Goal: Task Accomplishment & Management: Manage account settings

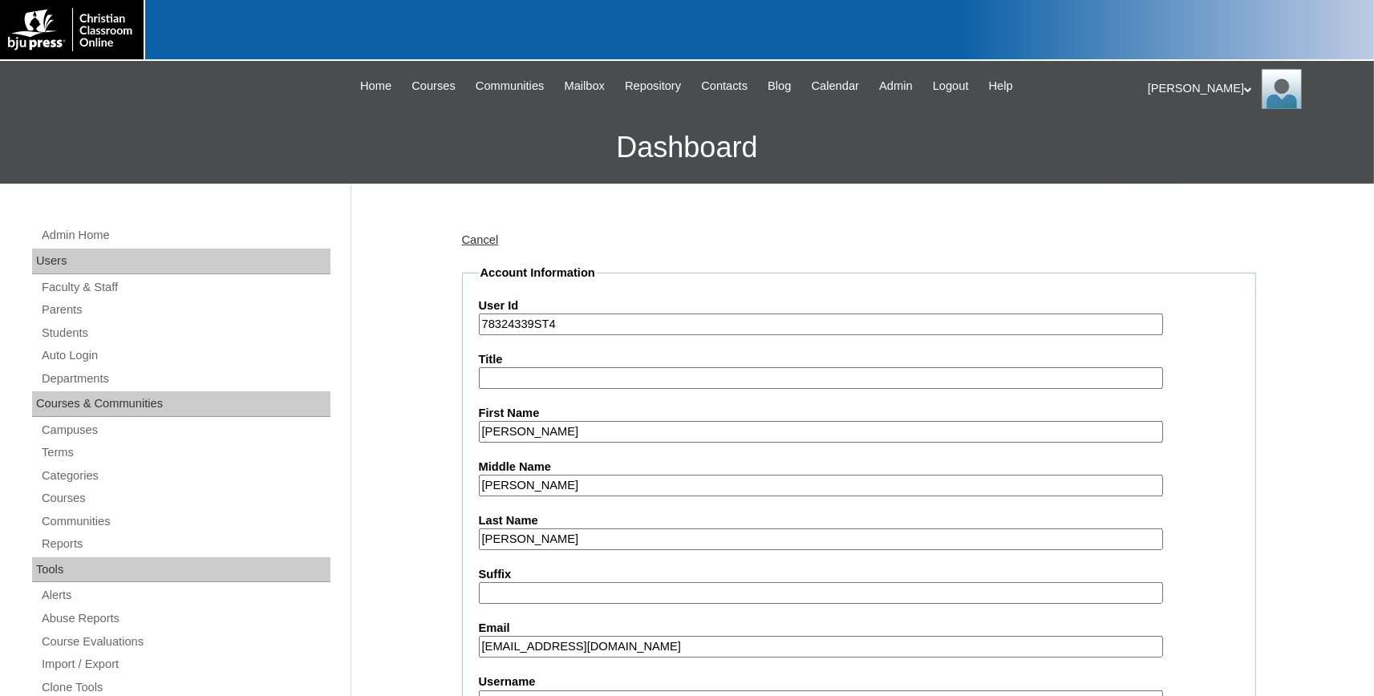
click at [480, 238] on link "Cancel" at bounding box center [480, 239] width 37 height 13
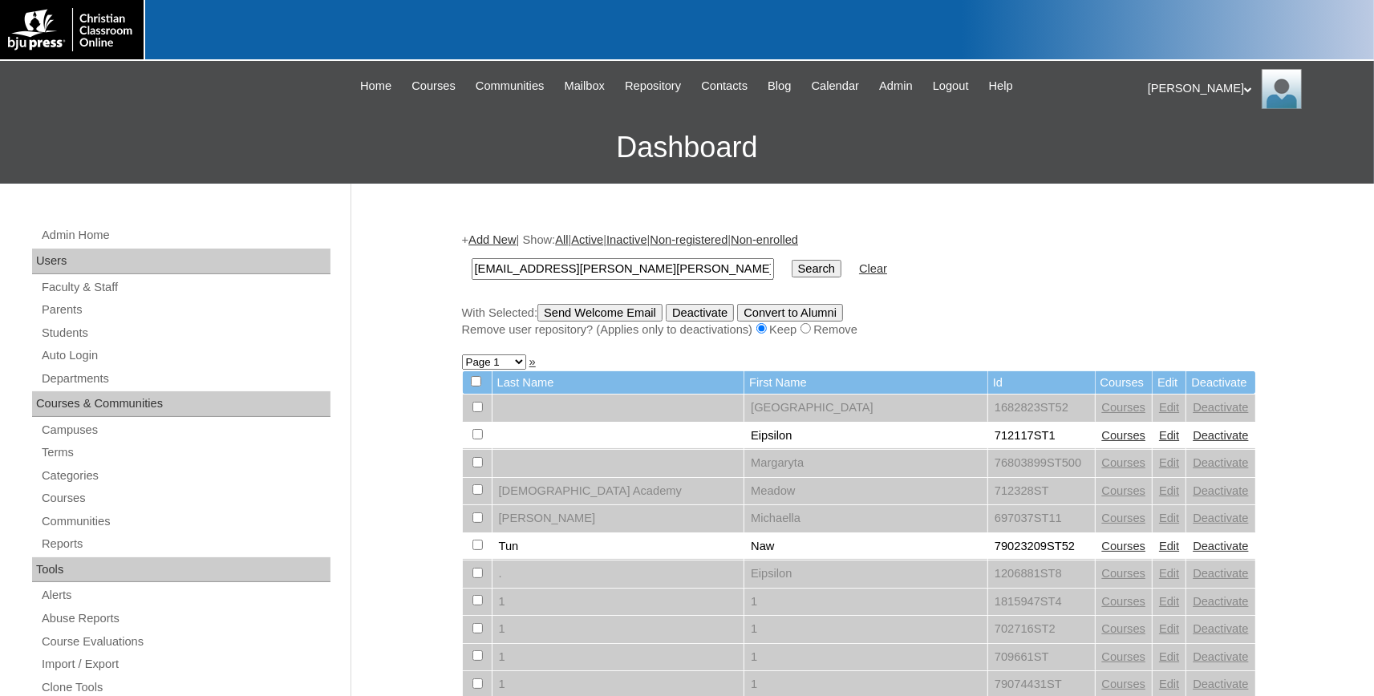
type input "[EMAIL_ADDRESS][PERSON_NAME][PERSON_NAME][DOMAIN_NAME]"
drag, startPoint x: 777, startPoint y: 255, endPoint x: 791, endPoint y: 258, distance: 14.6
click at [784, 255] on td "Search" at bounding box center [817, 269] width 66 height 38
click at [792, 267] on input "Search" at bounding box center [817, 269] width 50 height 18
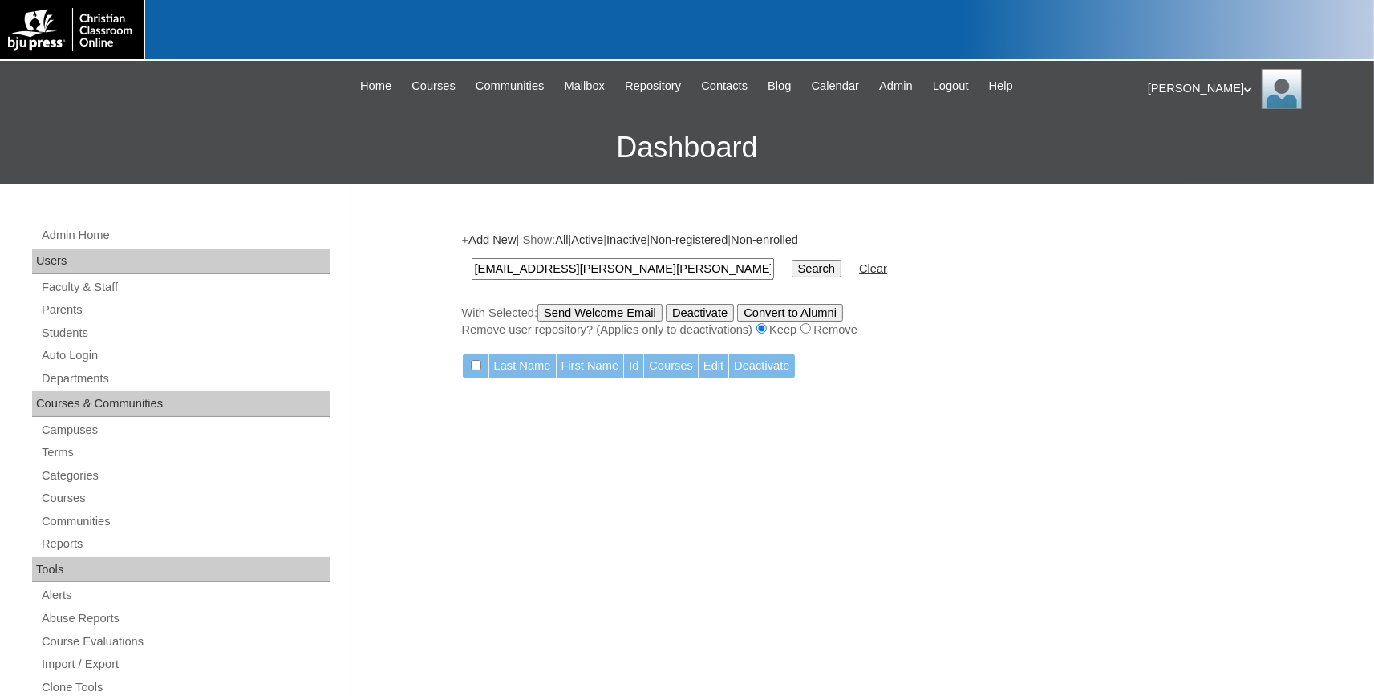
click at [693, 265] on input "[EMAIL_ADDRESS][PERSON_NAME][PERSON_NAME][DOMAIN_NAME]" at bounding box center [623, 269] width 302 height 22
type input "[EMAIL_ADDRESS][PERSON_NAME][PERSON_NAME][DOMAIN_NAME]"
click at [792, 260] on input "Search" at bounding box center [817, 269] width 50 height 18
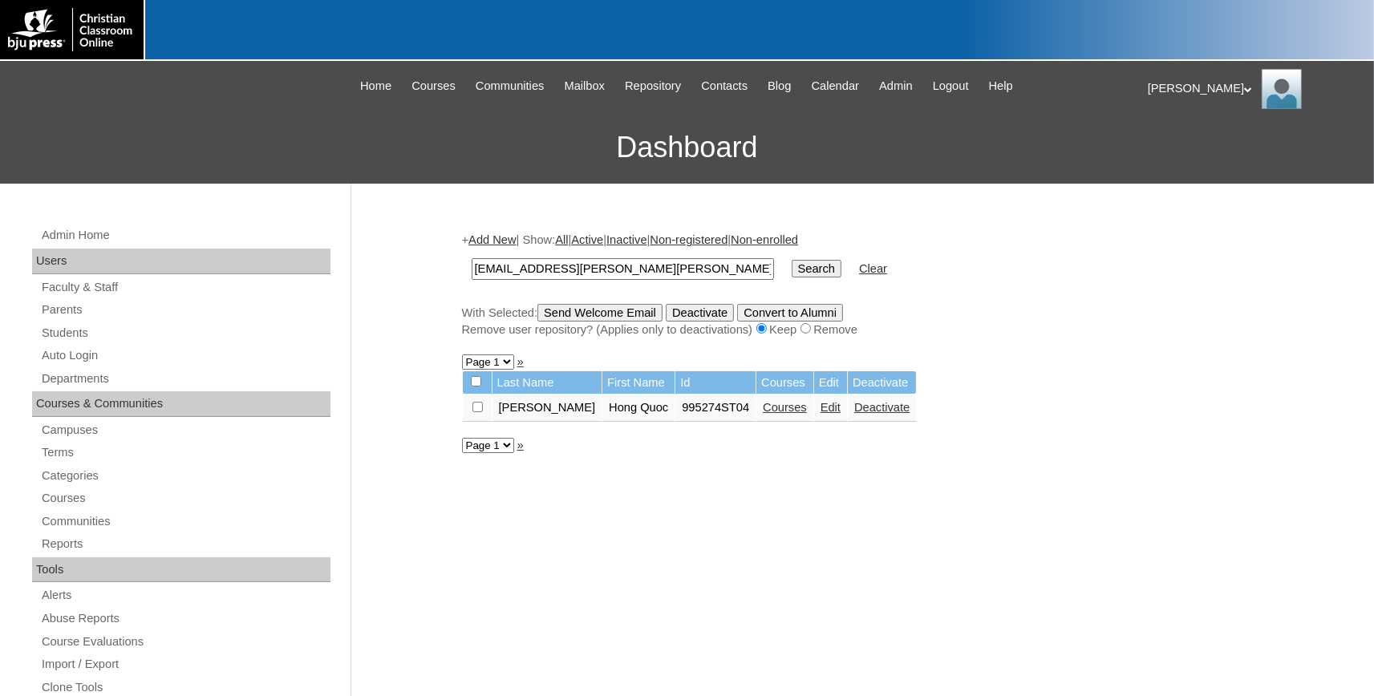
click at [821, 412] on link "Edit" at bounding box center [831, 407] width 20 height 13
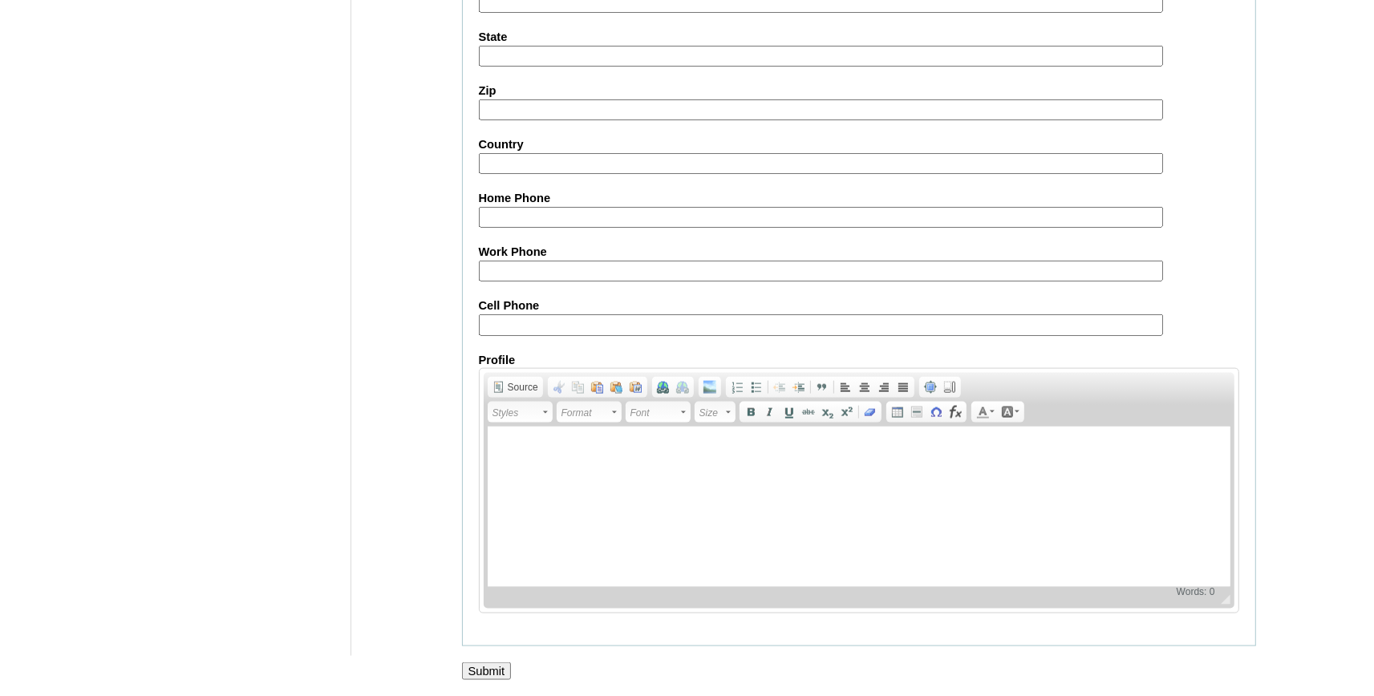
scroll to position [1768, 0]
click at [480, 664] on input "Submit" at bounding box center [487, 671] width 50 height 18
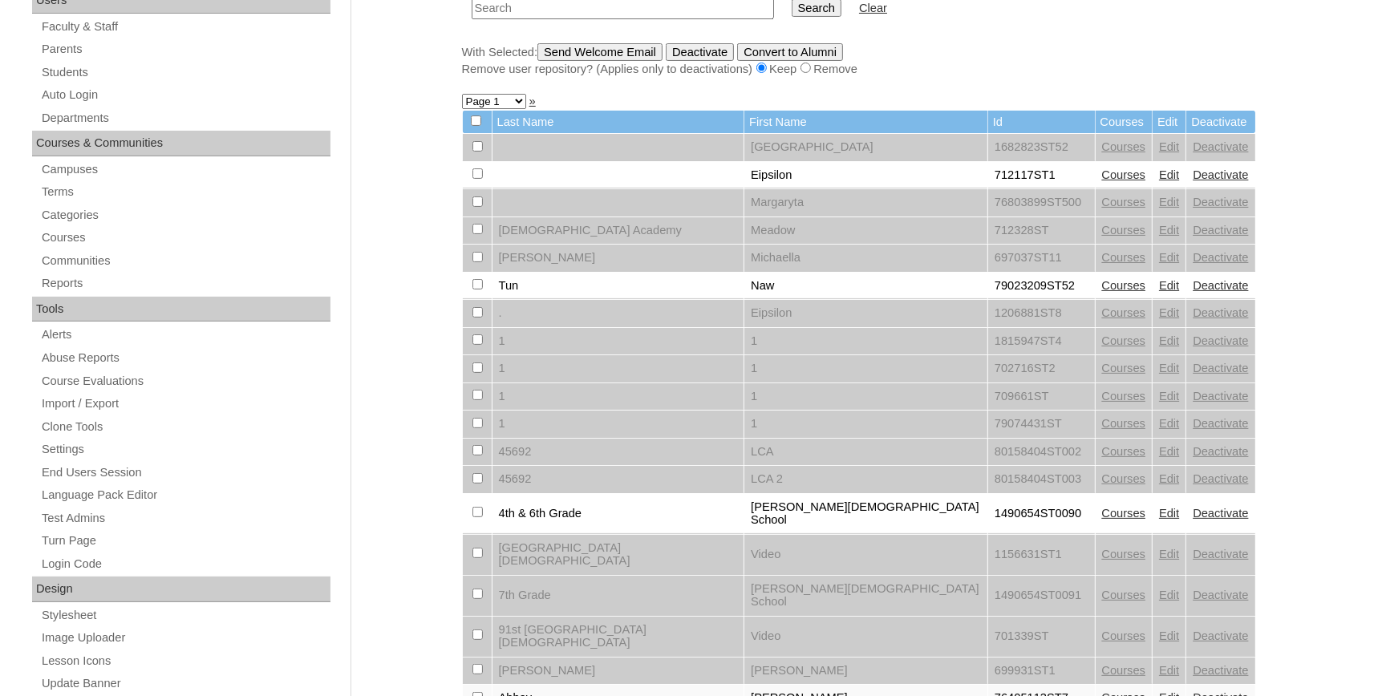
scroll to position [182, 0]
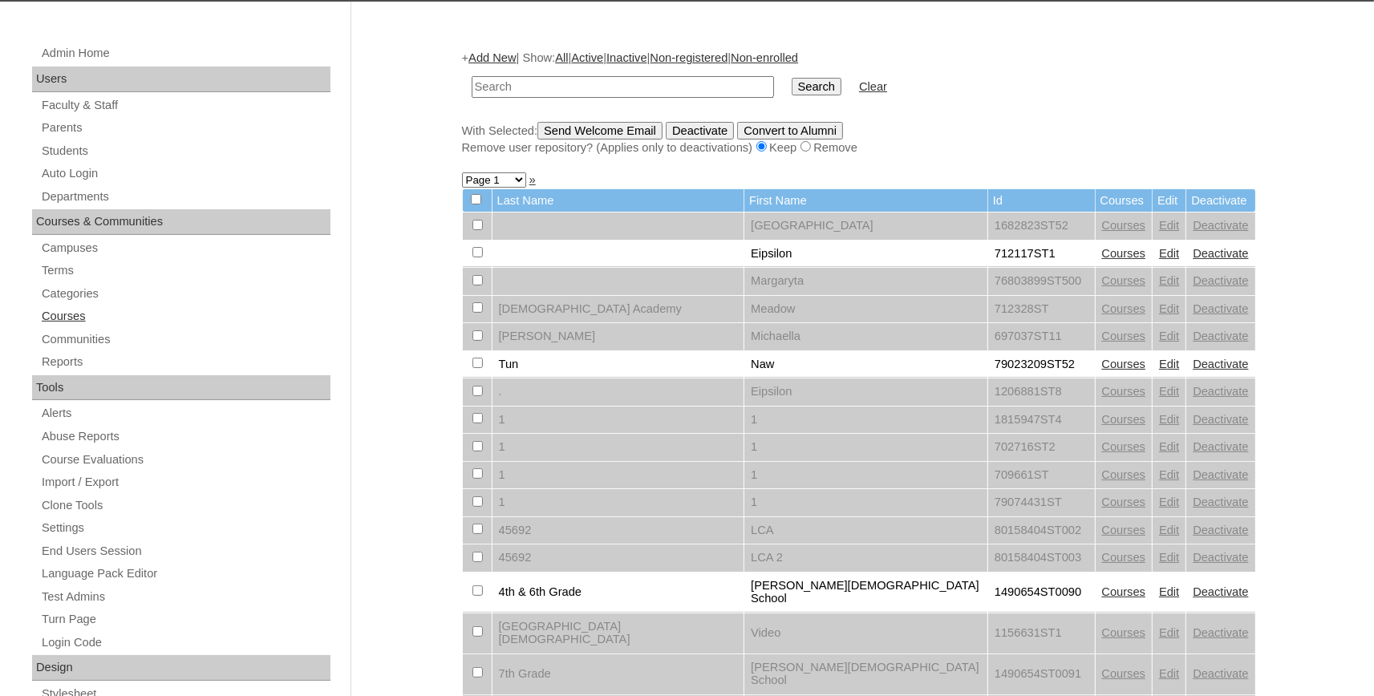
click at [60, 311] on link "Courses" at bounding box center [185, 316] width 290 height 20
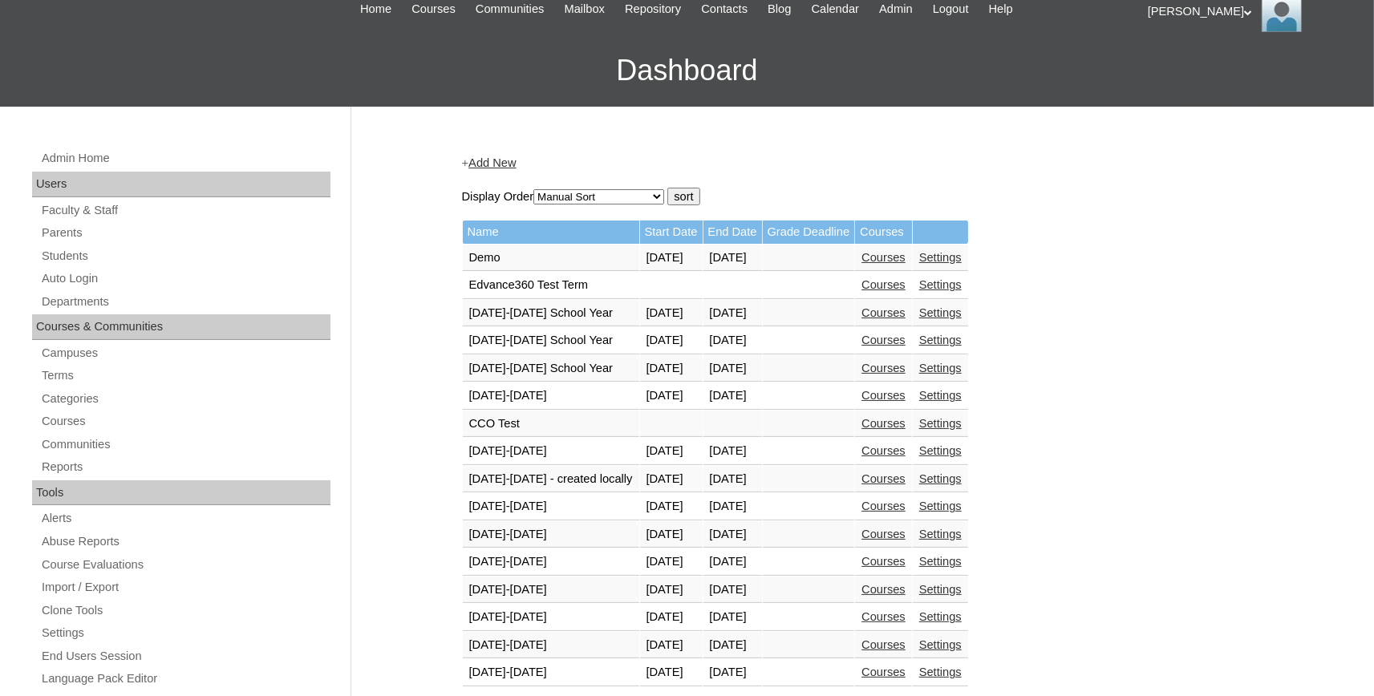
scroll to position [176, 0]
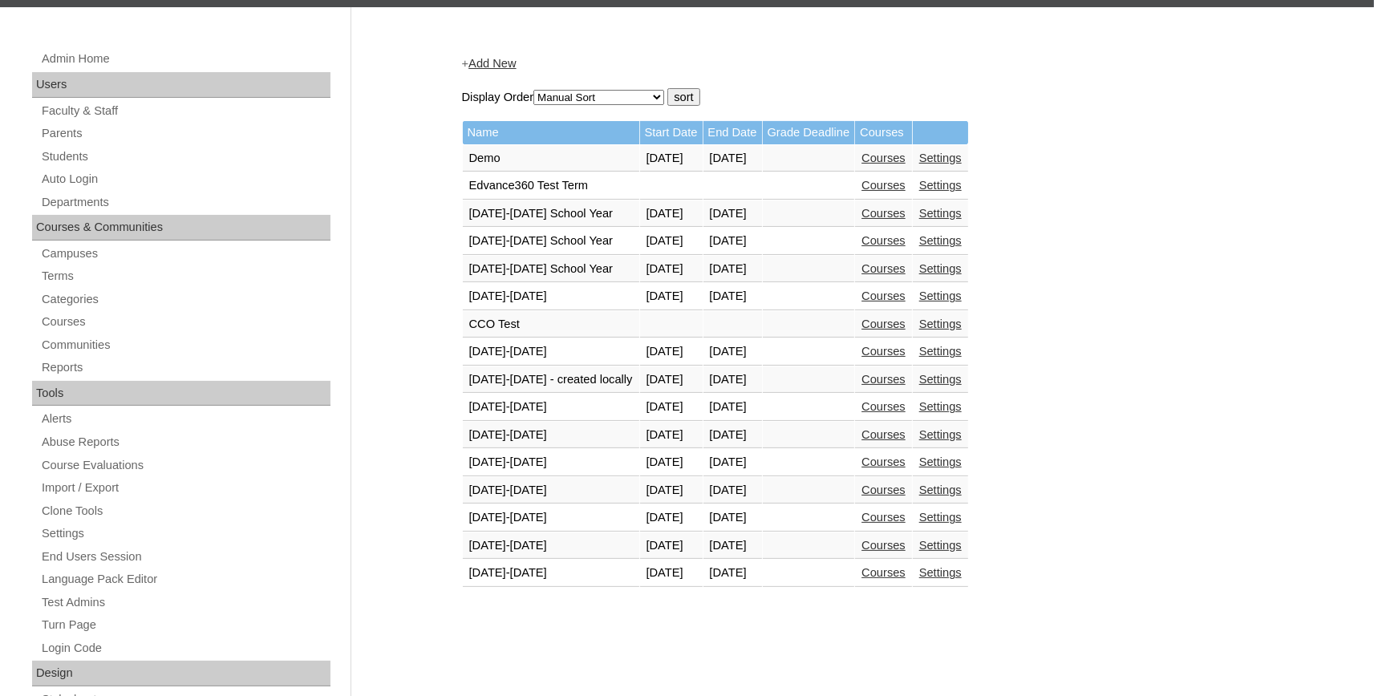
click at [906, 574] on link "Courses" at bounding box center [884, 572] width 44 height 13
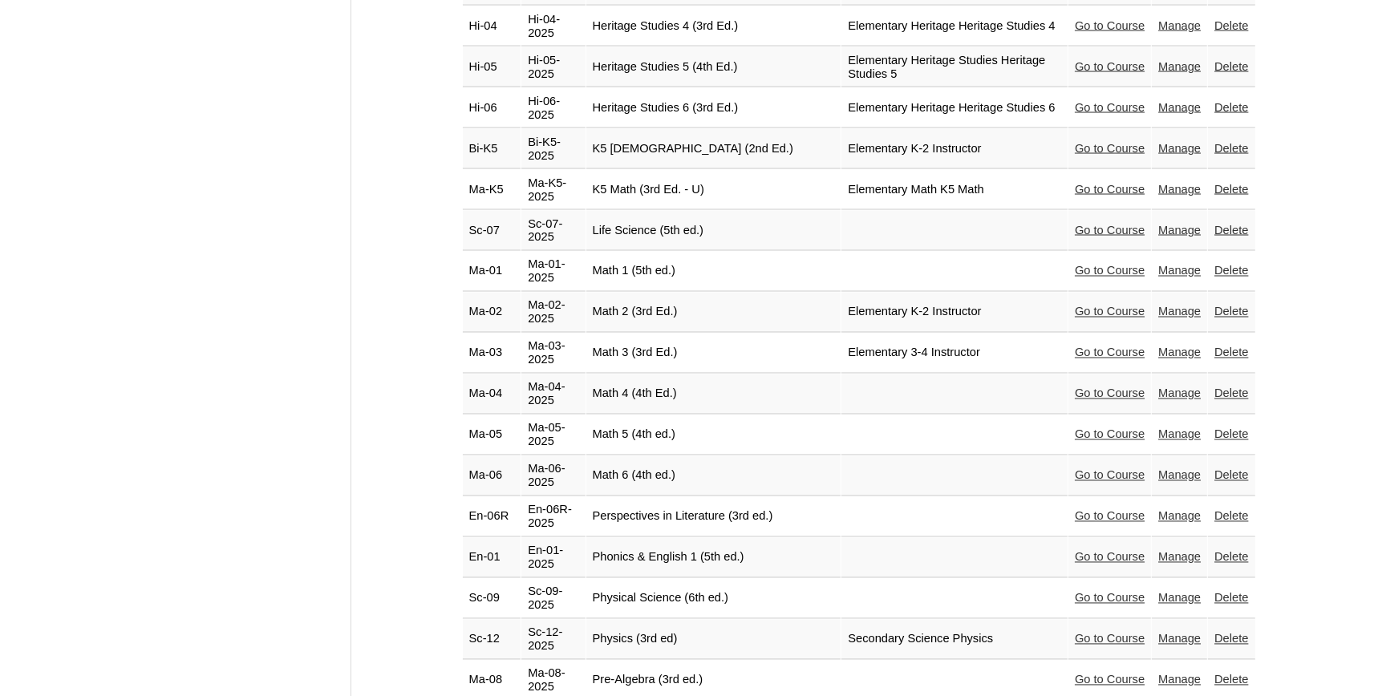
scroll to position [2515, 0]
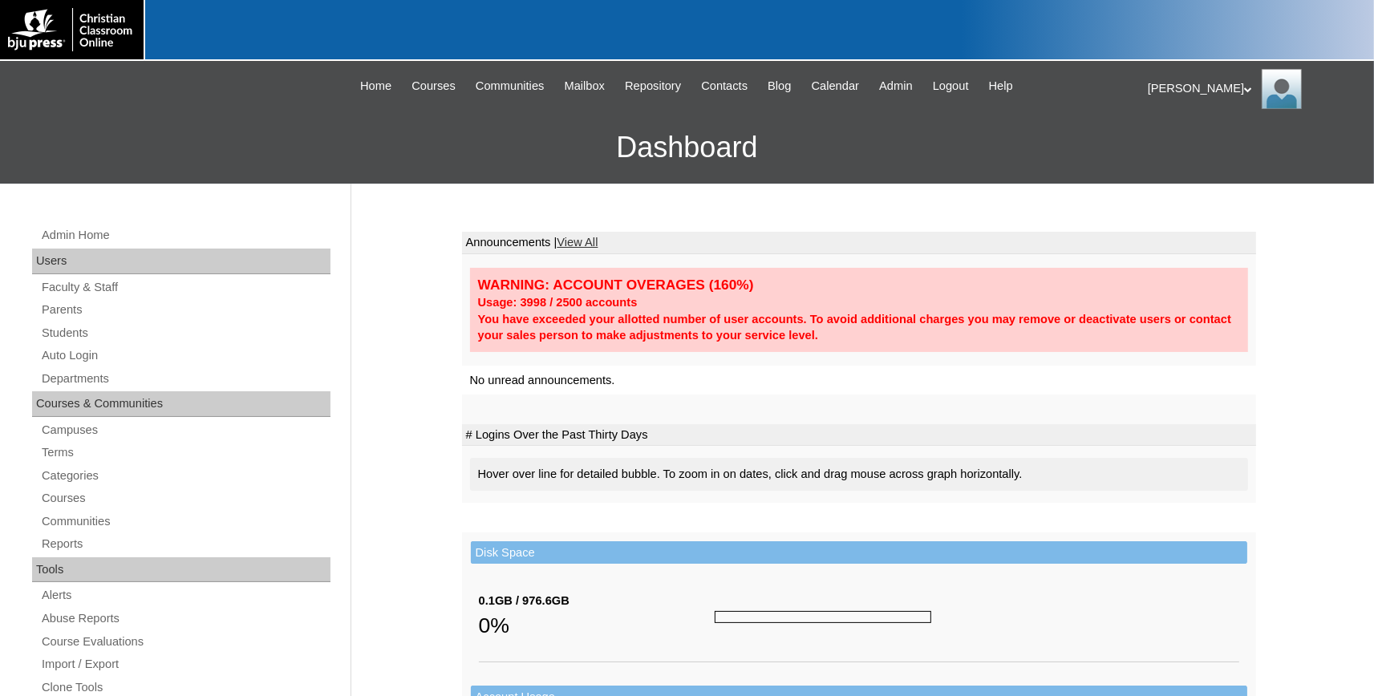
drag, startPoint x: 75, startPoint y: 330, endPoint x: 287, endPoint y: 344, distance: 213.1
click at [74, 330] on link "Students" at bounding box center [185, 333] width 290 height 20
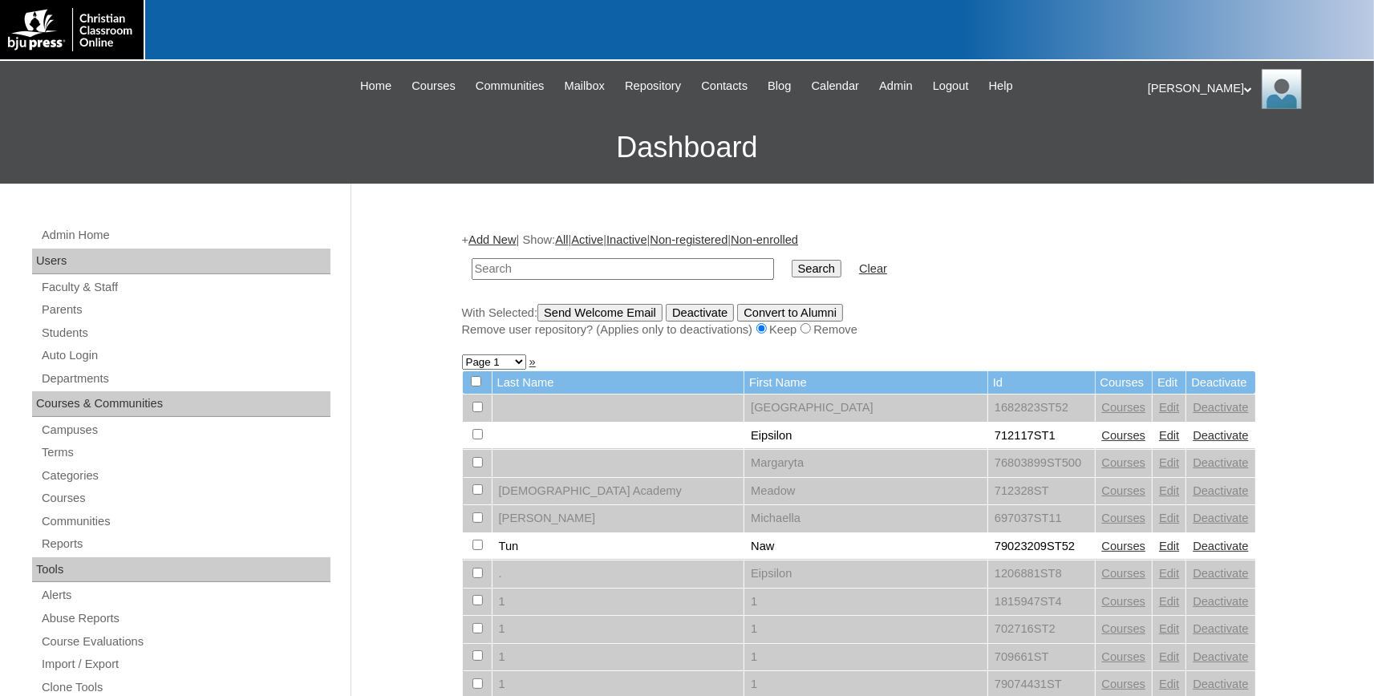
click at [525, 273] on input "text" at bounding box center [623, 269] width 302 height 22
paste input "[EMAIL_ADDRESS][PERSON_NAME][PERSON_NAME][DOMAIN_NAME]"
type input "[EMAIL_ADDRESS][PERSON_NAME][PERSON_NAME][DOMAIN_NAME]"
click at [792, 260] on input "Search" at bounding box center [817, 269] width 50 height 18
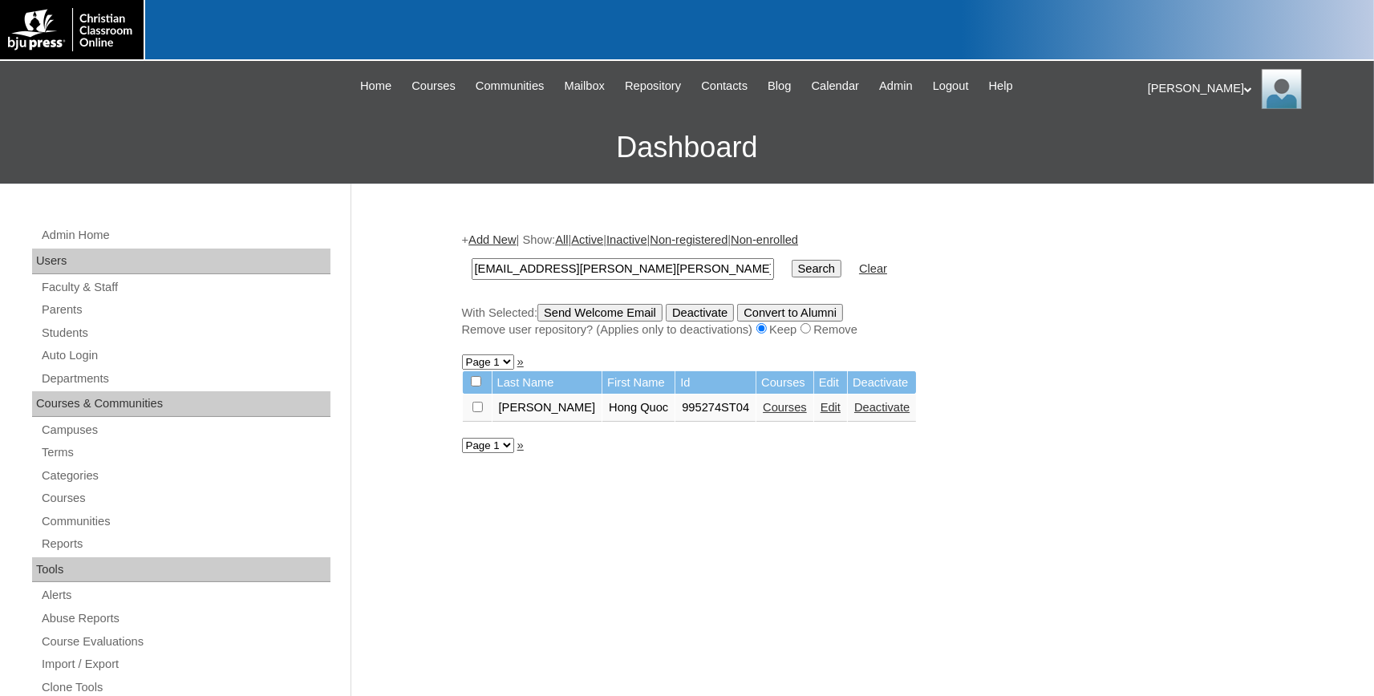
click at [821, 410] on link "Edit" at bounding box center [831, 407] width 20 height 13
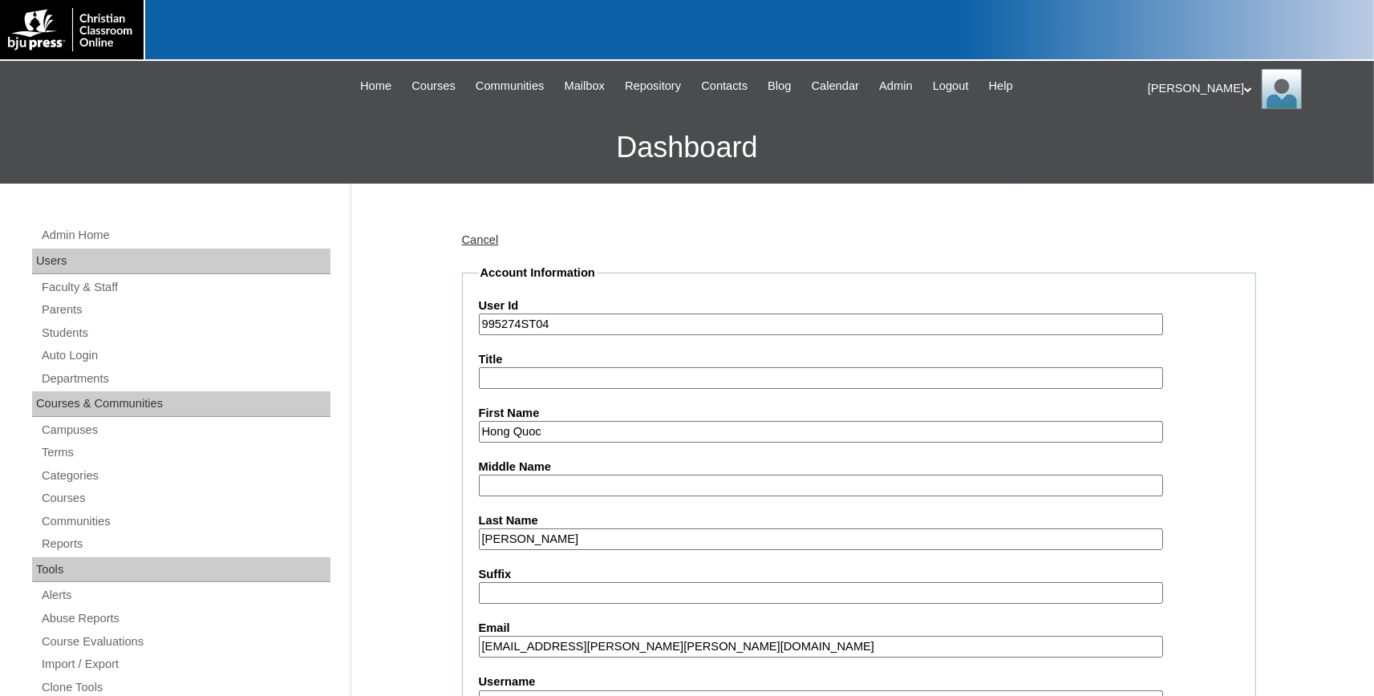
scroll to position [353, 0]
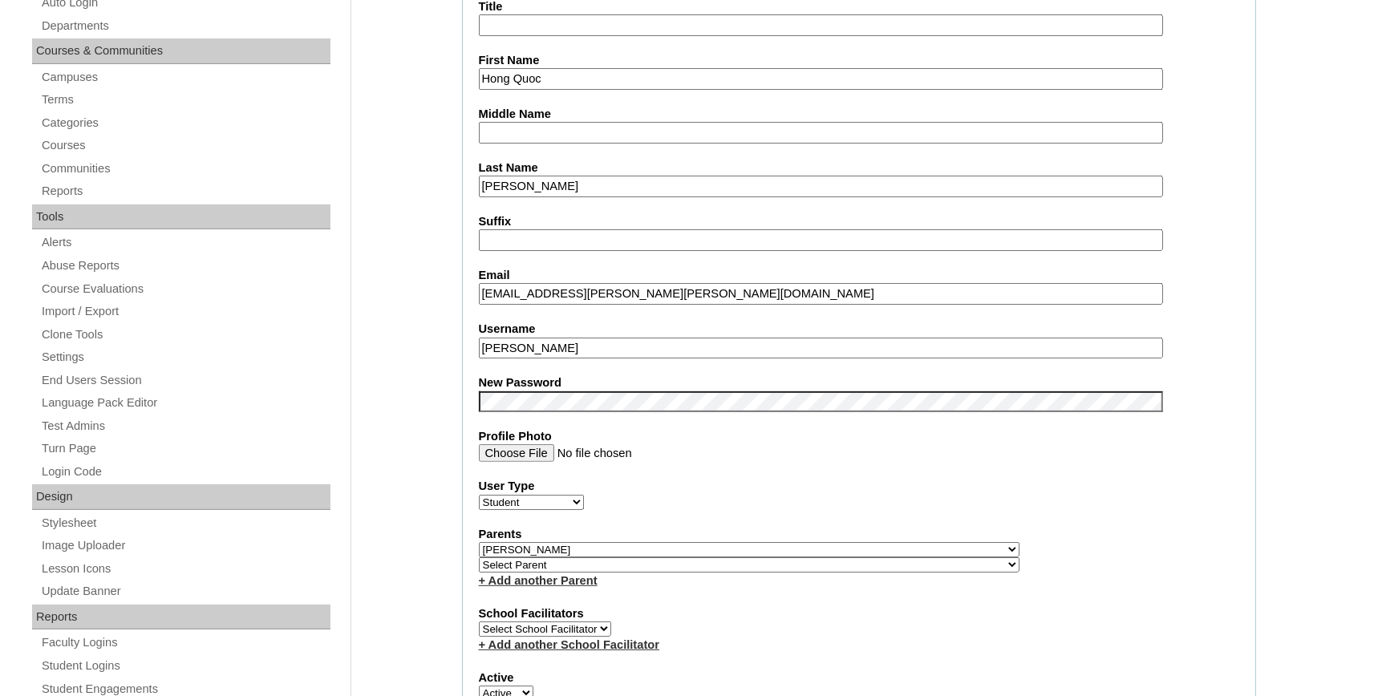
drag, startPoint x: 576, startPoint y: 346, endPoint x: 432, endPoint y: 338, distance: 144.6
click at [479, 338] on input "Draco Nguyen" at bounding box center [821, 349] width 684 height 22
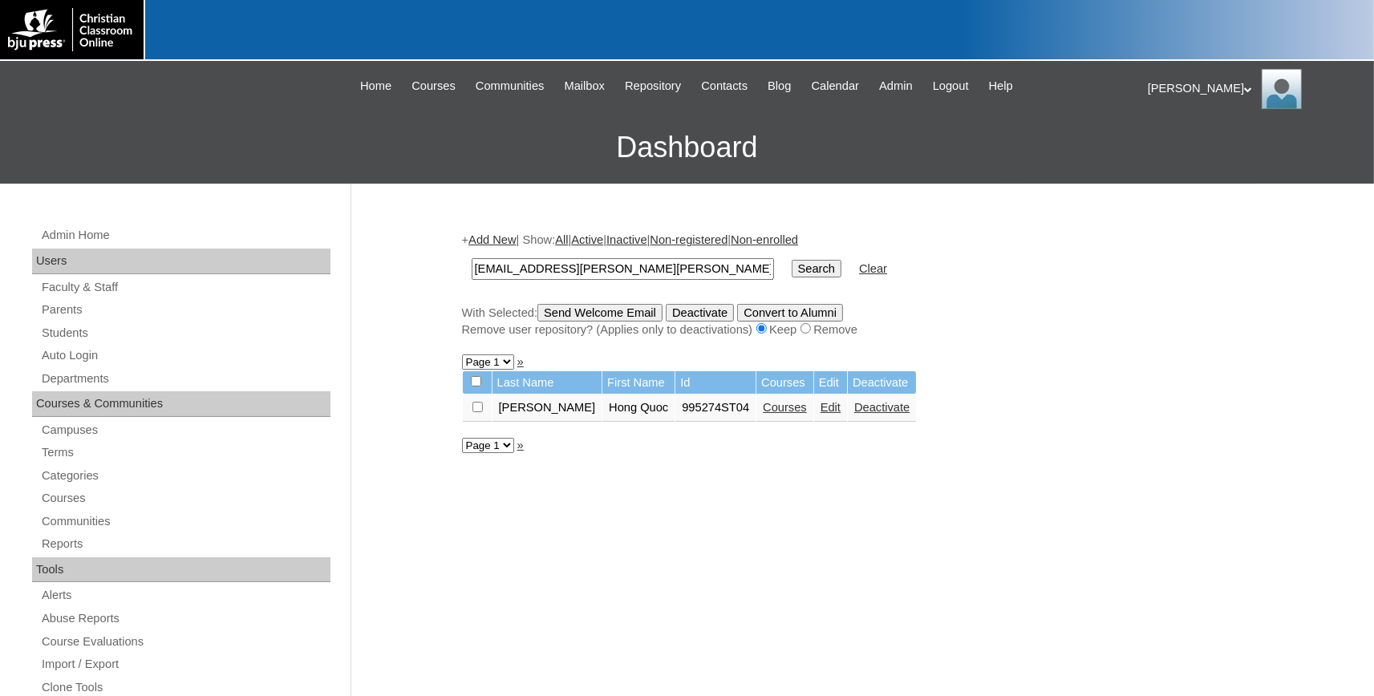
click at [473, 412] on input "checkbox" at bounding box center [478, 407] width 10 height 10
checkbox input "true"
click at [615, 315] on input "Send Welcome Email" at bounding box center [600, 313] width 125 height 18
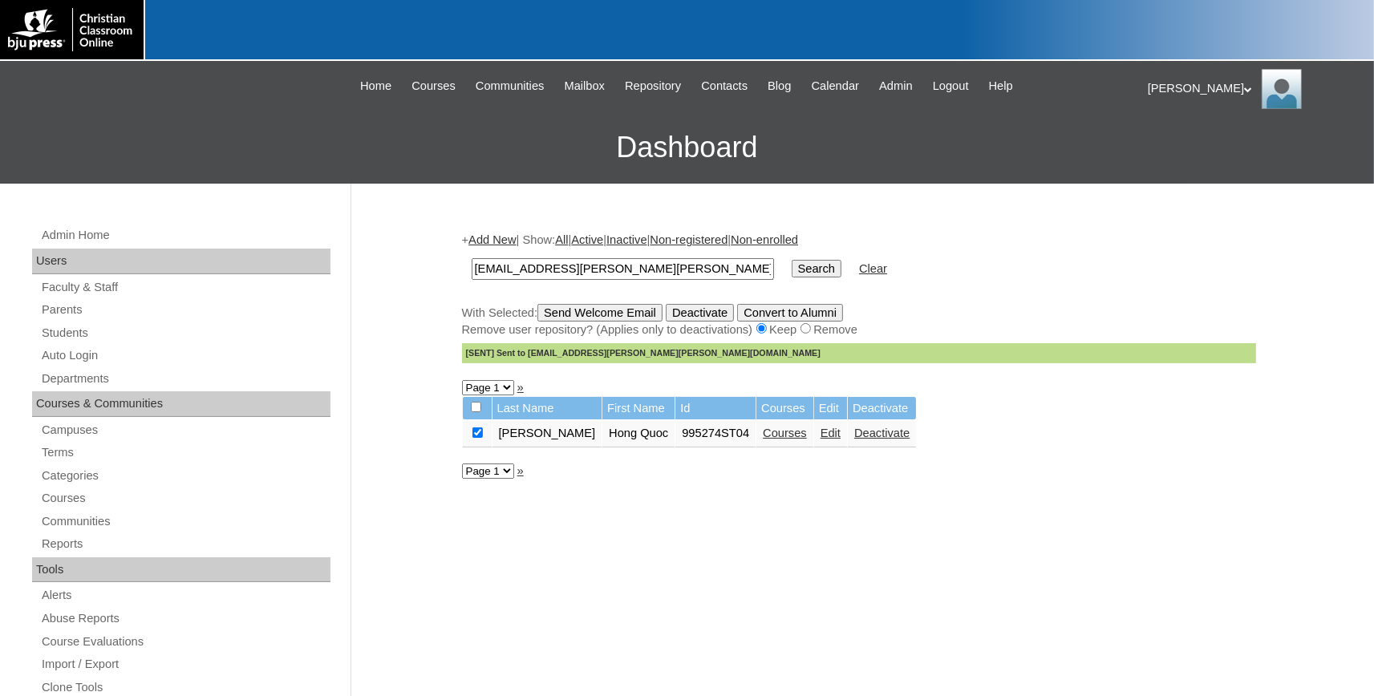
drag, startPoint x: 677, startPoint y: 267, endPoint x: 448, endPoint y: 275, distance: 229.6
click at [472, 280] on input "[EMAIL_ADDRESS][PERSON_NAME][PERSON_NAME][DOMAIN_NAME]" at bounding box center [623, 269] width 302 height 22
